Goal: Task Accomplishment & Management: Use online tool/utility

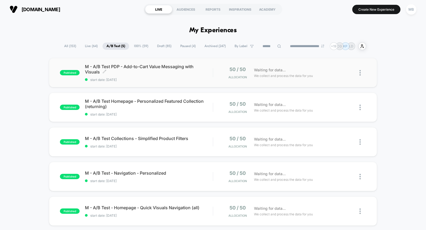
scroll to position [10, 0]
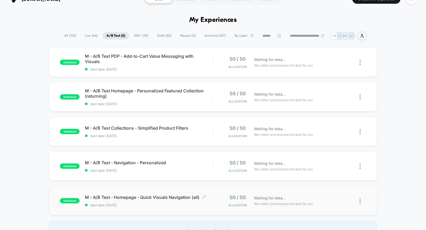
click at [152, 198] on span "M - A/B Test - Homepage - Quick Visuals Navigation (all) Click to edit experien…" at bounding box center [149, 196] width 128 height 5
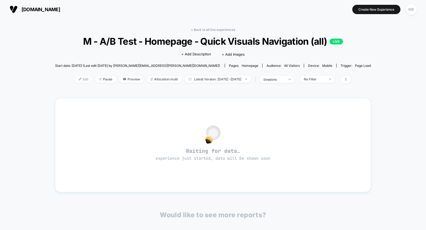
click at [75, 78] on span "Edit" at bounding box center [84, 79] width 18 height 7
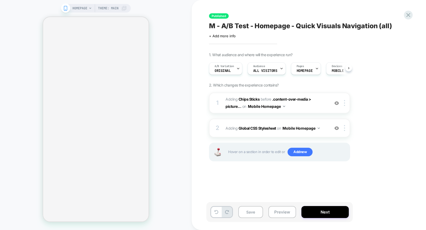
scroll to position [0, 0]
click at [230, 68] on span "A/B Variation" at bounding box center [223, 66] width 19 height 4
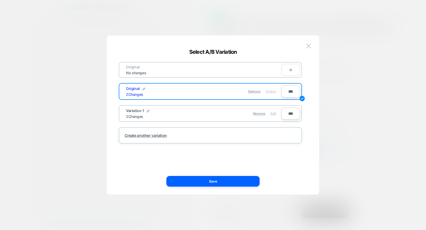
click at [276, 113] on span "Edit" at bounding box center [273, 113] width 6 height 4
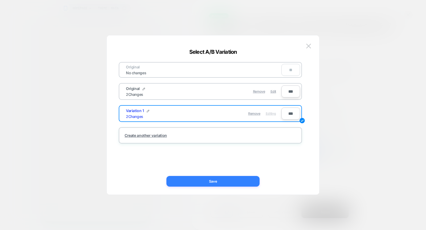
click at [225, 184] on button "Save" at bounding box center [212, 181] width 93 height 11
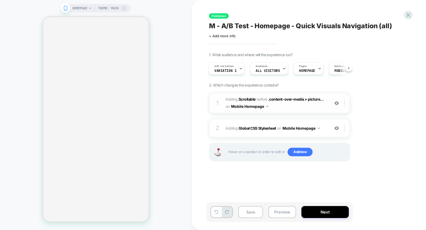
click at [229, 96] on span "#_loomi_addon_1759832476963 Adding Scrollable BEFORE .content-over-media > pict…" at bounding box center [275, 103] width 101 height 14
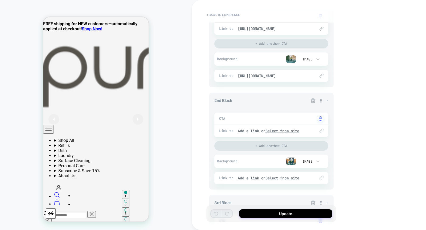
scroll to position [0, 0]
click at [281, 129] on u "Select from site" at bounding box center [282, 130] width 34 height 5
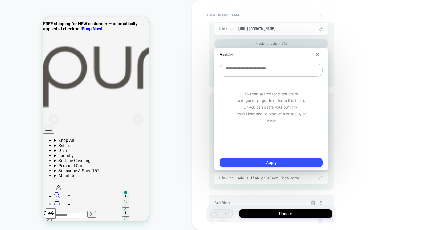
click at [280, 71] on textarea at bounding box center [270, 70] width 103 height 13
paste textarea "**********"
type textarea "**********"
type textarea "*"
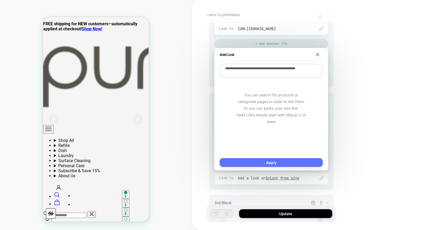
type textarea "**********"
click at [290, 159] on button "Apply" at bounding box center [270, 162] width 103 height 9
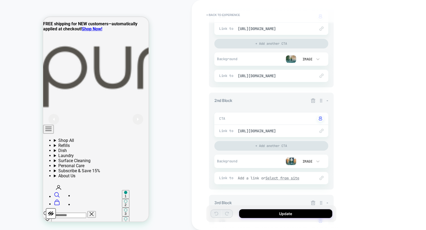
click at [298, 177] on u "Select from site" at bounding box center [282, 178] width 34 height 5
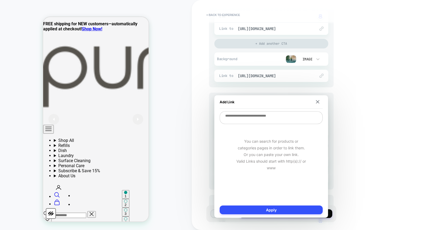
click at [290, 120] on textarea at bounding box center [270, 117] width 103 height 13
paste textarea "**********"
type textarea "*"
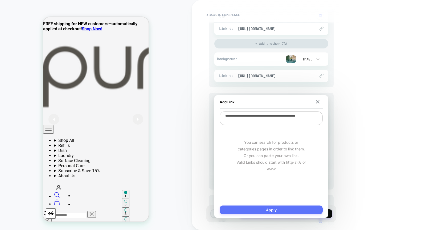
type textarea "**********"
click at [272, 208] on button "Apply" at bounding box center [270, 209] width 103 height 9
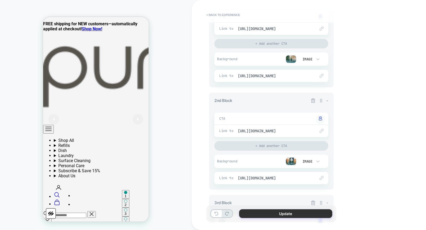
click at [295, 210] on button "Update" at bounding box center [285, 213] width 93 height 9
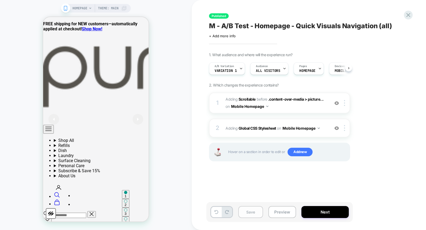
click at [243, 217] on button "Save" at bounding box center [250, 212] width 25 height 12
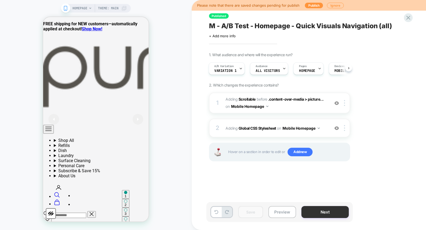
click at [318, 213] on button "Next" at bounding box center [324, 212] width 47 height 12
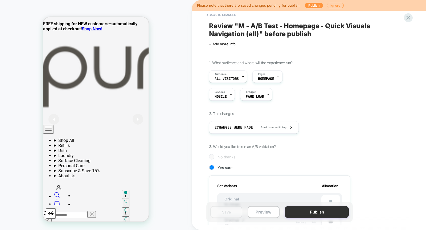
click at [321, 213] on button "Publish" at bounding box center [317, 212] width 64 height 12
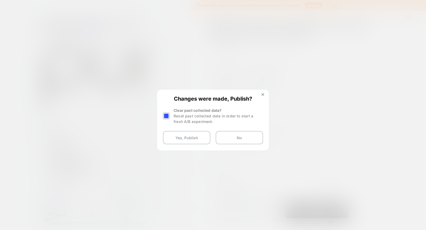
click at [168, 119] on div at bounding box center [167, 115] width 8 height 17
click at [165, 114] on div at bounding box center [166, 116] width 7 height 7
click at [168, 136] on button "Yes, Publish" at bounding box center [186, 137] width 47 height 13
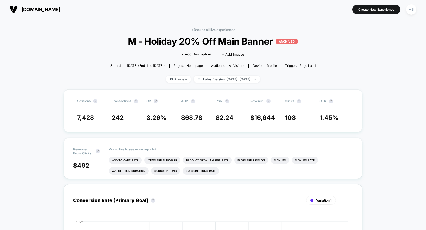
click at [34, 10] on span "[DOMAIN_NAME]" at bounding box center [41, 10] width 39 height 6
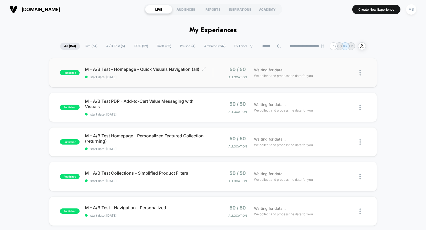
click at [122, 75] on div "M - A/B Test - Homepage - Quick Visuals Navigation (all) Click to edit experien…" at bounding box center [149, 72] width 128 height 13
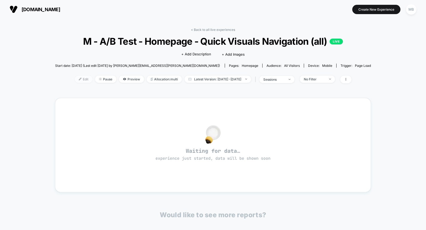
click at [77, 78] on span "Edit" at bounding box center [84, 79] width 18 height 7
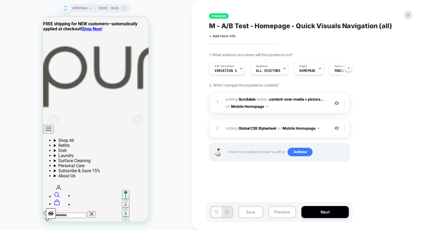
scroll to position [0, 0]
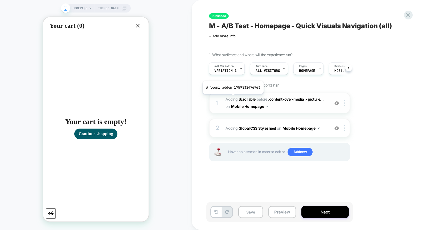
click at [232, 98] on span "Adding Scrollable" at bounding box center [240, 99] width 30 height 5
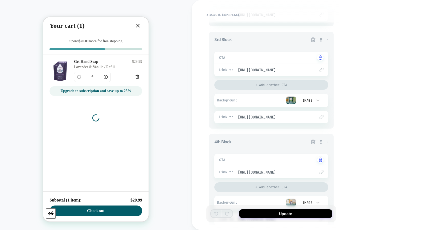
scroll to position [297, 0]
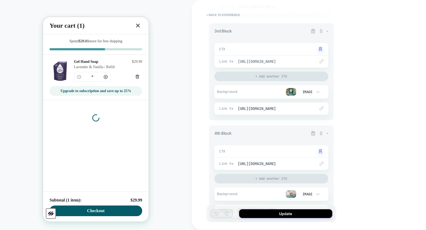
click at [283, 60] on span "[URL][DOMAIN_NAME]" at bounding box center [274, 61] width 72 height 5
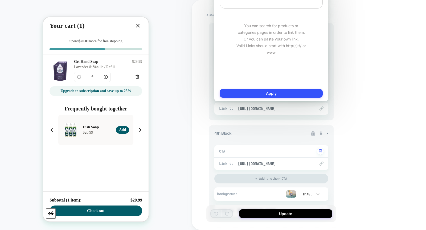
click at [279, 5] on textarea "**********" at bounding box center [270, 2] width 103 height 14
type textarea "*"
type textarea "**********"
click at [272, 95] on button "Apply" at bounding box center [270, 93] width 103 height 9
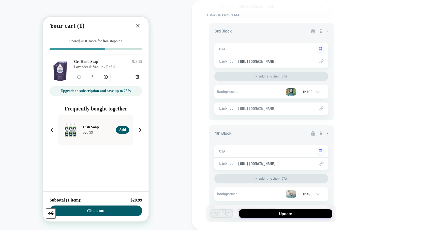
click at [272, 110] on span "[URL][DOMAIN_NAME]" at bounding box center [274, 108] width 72 height 5
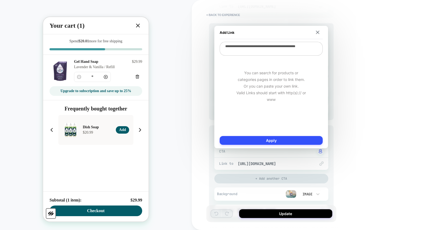
click at [275, 52] on textarea "**********" at bounding box center [270, 49] width 103 height 14
paste textarea "*********"
type textarea "*"
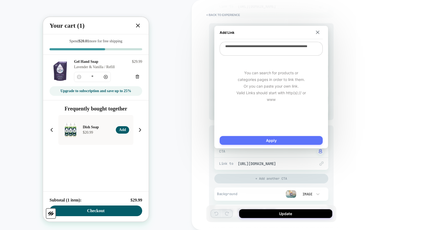
type textarea "**********"
click at [273, 140] on button "Apply" at bounding box center [270, 140] width 103 height 9
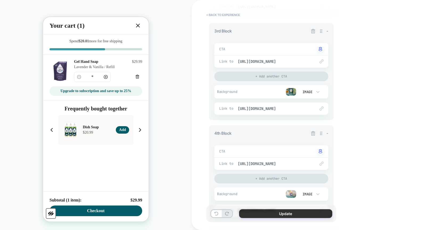
click at [273, 212] on button "Update" at bounding box center [285, 213] width 93 height 9
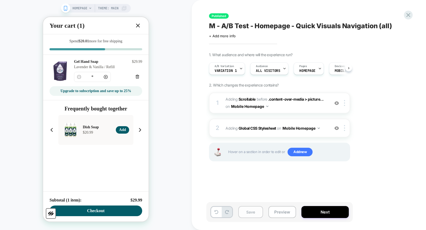
click at [241, 212] on button "Save" at bounding box center [250, 212] width 25 height 12
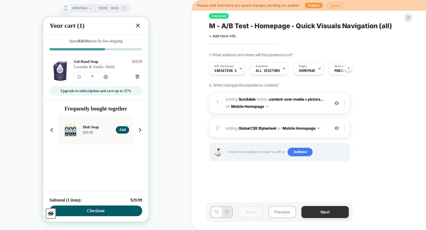
click at [307, 211] on button "Next" at bounding box center [324, 212] width 47 height 12
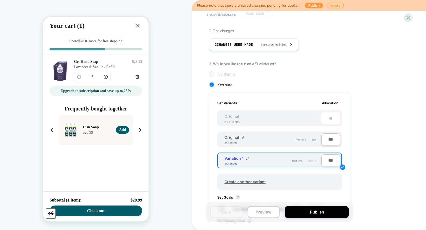
scroll to position [181, 0]
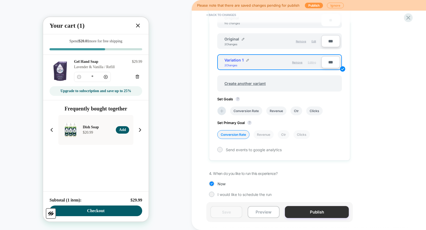
click at [314, 211] on button "Publish" at bounding box center [317, 212] width 64 height 12
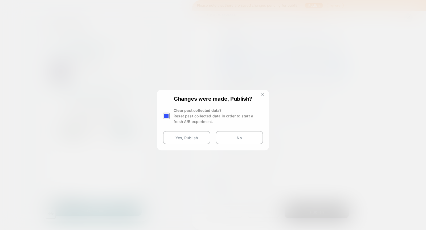
click at [168, 117] on div at bounding box center [166, 116] width 7 height 7
click at [177, 138] on button "Yes, Publish" at bounding box center [186, 137] width 47 height 13
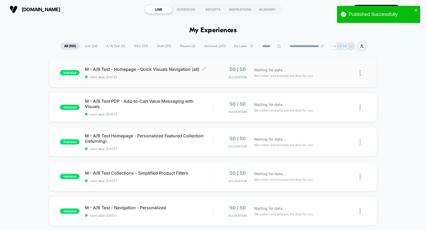
click at [161, 78] on span "start date: [DATE]" at bounding box center [149, 77] width 128 height 4
